Goal: Task Accomplishment & Management: Manage account settings

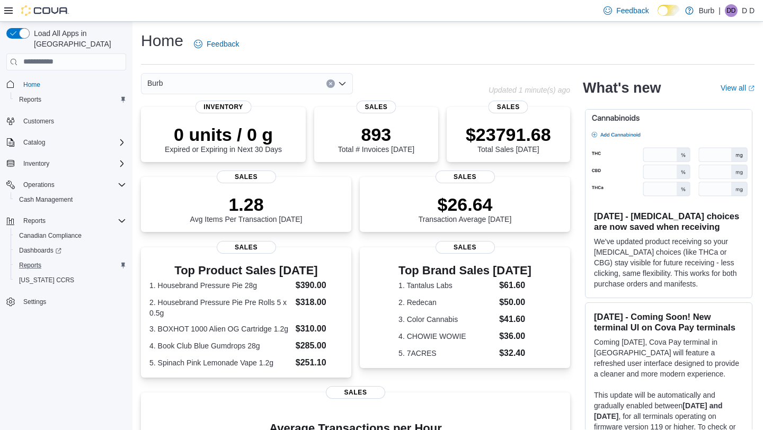
click at [59, 259] on div "Reports" at bounding box center [70, 265] width 111 height 13
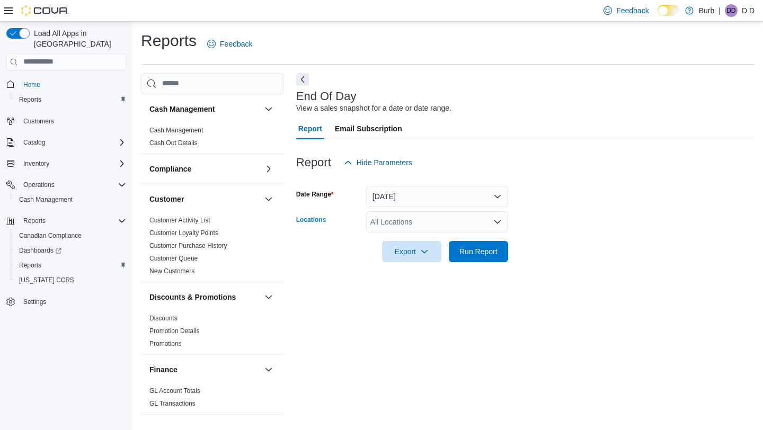
click at [422, 220] on div "All Locations" at bounding box center [437, 222] width 142 height 21
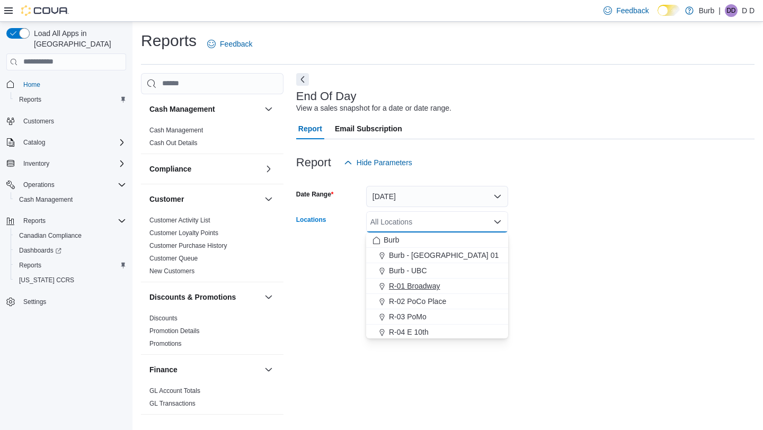
click at [420, 281] on span "R-01 Broadway" at bounding box center [414, 286] width 51 height 11
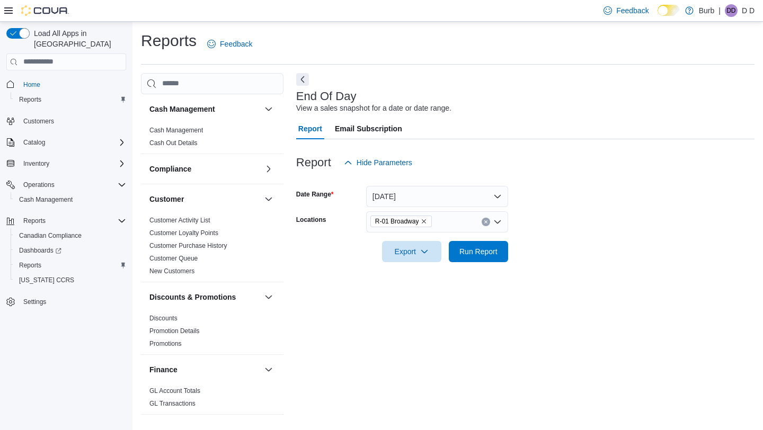
click at [554, 272] on div at bounding box center [525, 268] width 459 height 13
click at [507, 264] on div at bounding box center [525, 268] width 459 height 13
click at [498, 252] on span "Run Report" at bounding box center [478, 251] width 47 height 21
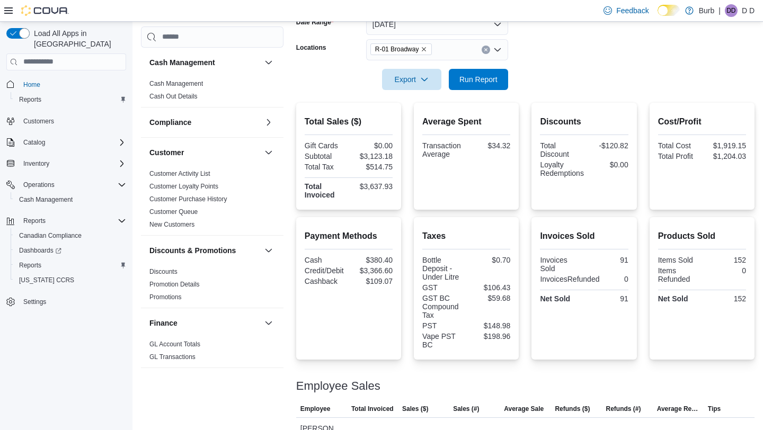
scroll to position [171, 0]
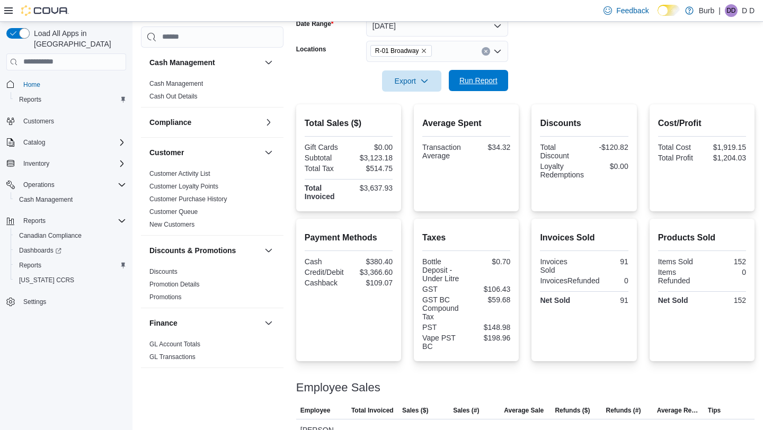
click at [472, 83] on span "Run Report" at bounding box center [479, 80] width 38 height 11
click at [55, 196] on span "Cash Management" at bounding box center [46, 200] width 54 height 8
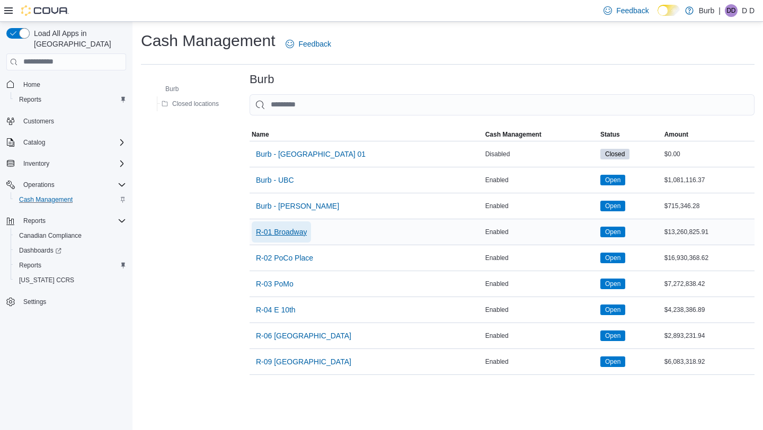
click at [312, 233] on button "R-01 Broadway" at bounding box center [282, 232] width 60 height 21
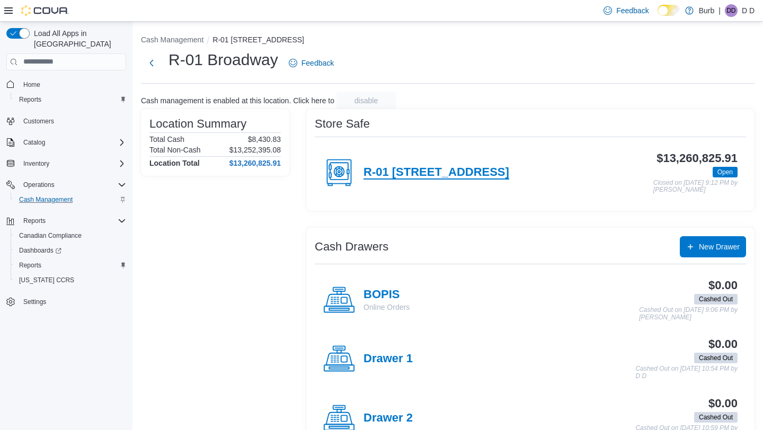
click at [478, 171] on h4 "R-01 [STREET_ADDRESS]" at bounding box center [437, 173] width 146 height 14
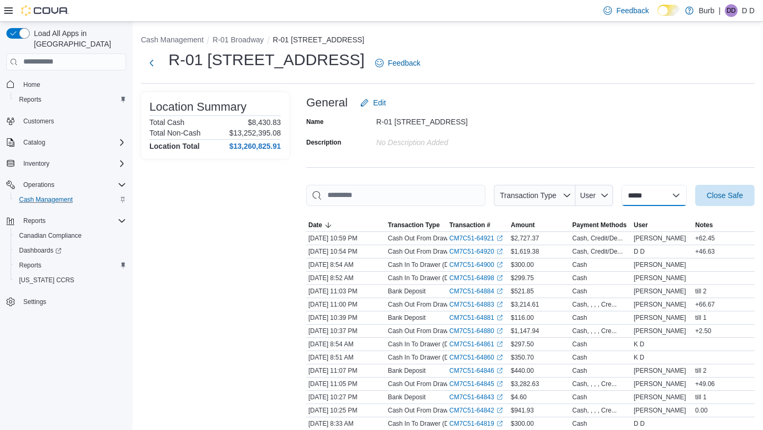
click at [631, 197] on select "**********" at bounding box center [654, 195] width 65 height 21
select select "**********"
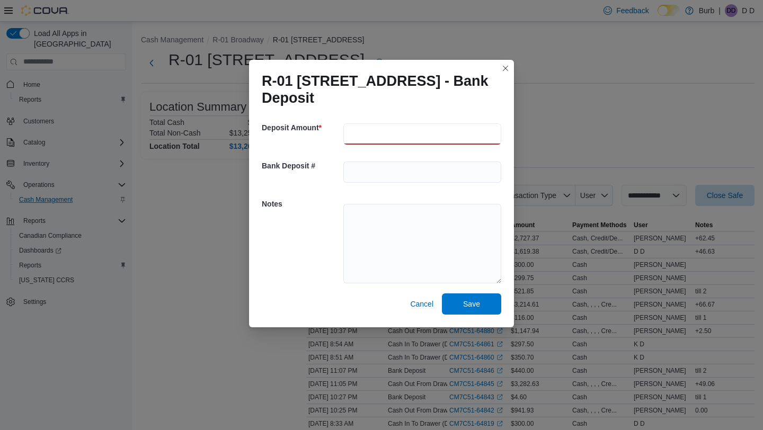
click at [418, 128] on input "number" at bounding box center [423, 134] width 158 height 21
type input "*"
click at [514, 59] on div "R-01 [STREET_ADDRESS] - Bank Deposit Deposit Amount * Bank Deposit # Notes Canc…" at bounding box center [381, 215] width 763 height 430
click at [507, 72] on button "Closes this modal window" at bounding box center [505, 67] width 13 height 13
select select
